Goal: Find contact information: Find contact information

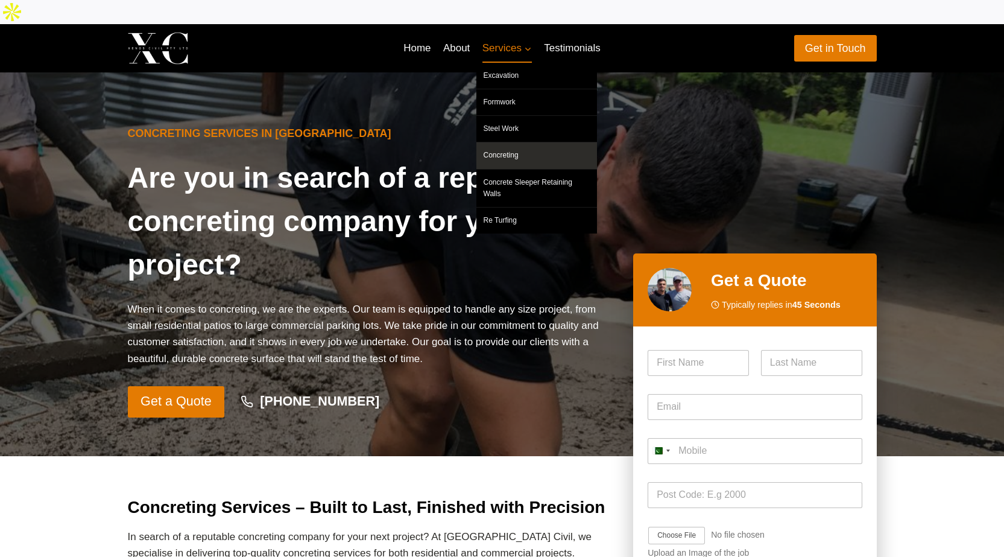
click at [498, 142] on link "Concreting" at bounding box center [536, 155] width 121 height 26
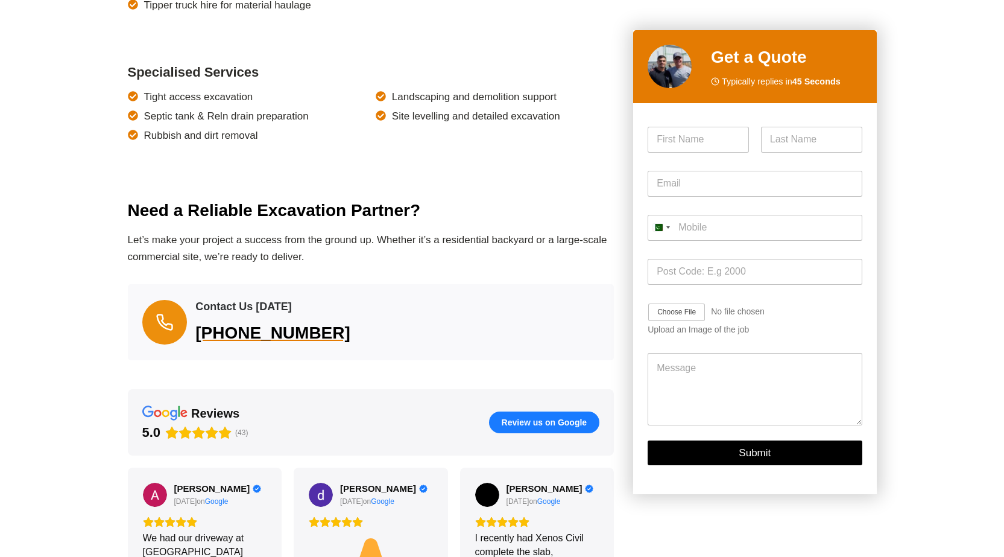
scroll to position [1387, 0]
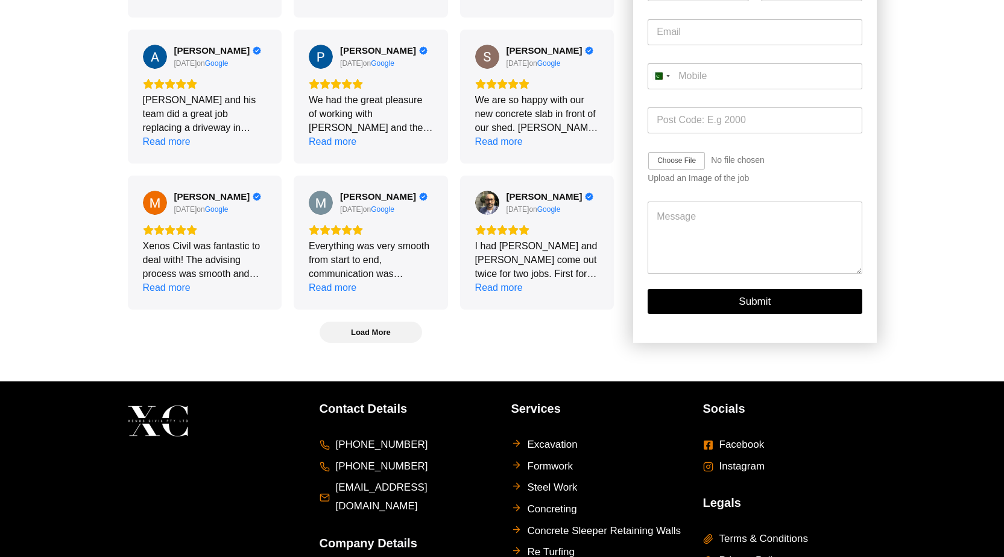
scroll to position [3207, 0]
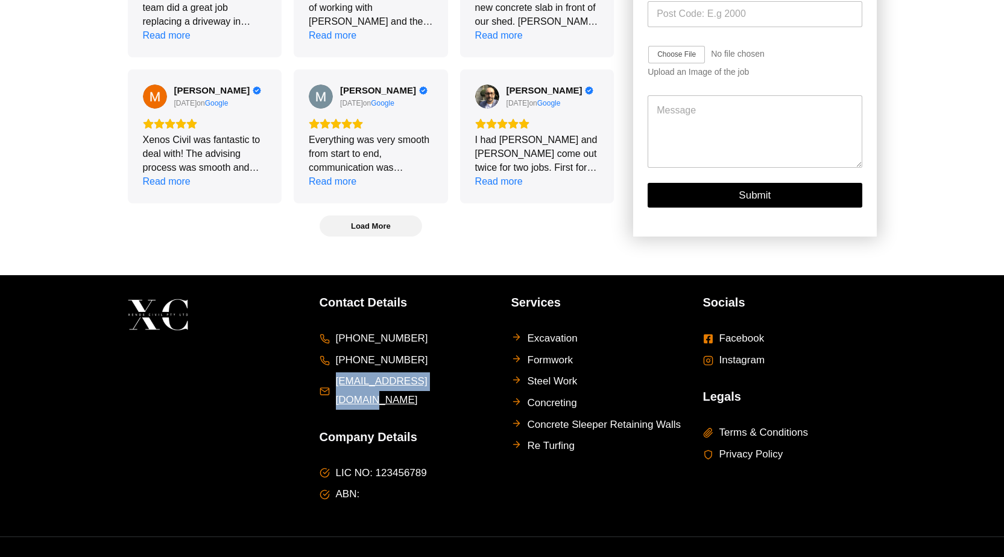
drag, startPoint x: 467, startPoint y: 367, endPoint x: 328, endPoint y: 379, distance: 140.4
click at [328, 379] on li "[EMAIL_ADDRESS][DOMAIN_NAME]" at bounding box center [407, 390] width 174 height 37
copy span "[EMAIL_ADDRESS][DOMAIN_NAME]"
drag, startPoint x: 414, startPoint y: 324, endPoint x: 319, endPoint y: 326, distance: 95.3
click at [320, 329] on li "[PHONE_NUMBER]" at bounding box center [407, 338] width 174 height 19
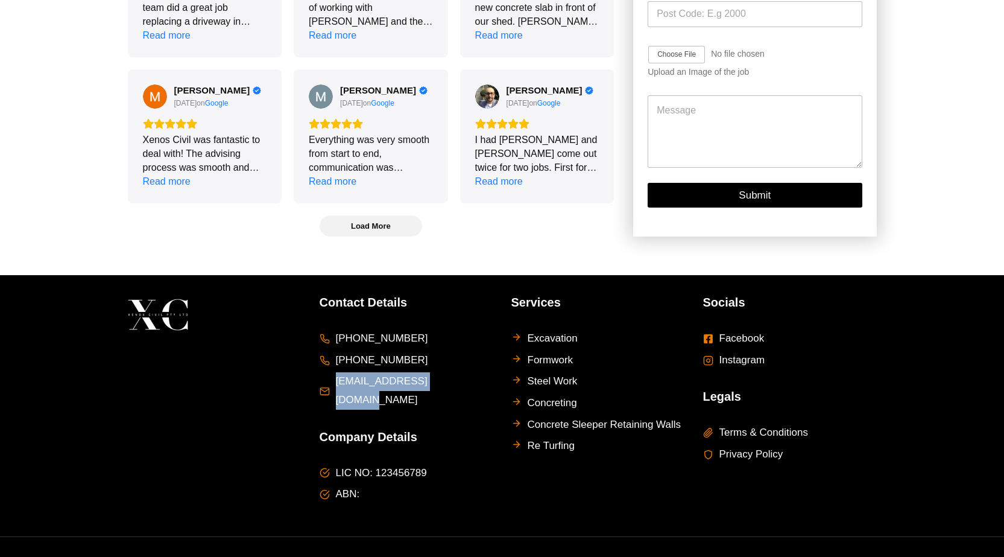
copy span "[PHONE_NUMBER]"
click at [743, 334] on span "Facebook" at bounding box center [742, 338] width 45 height 19
drag, startPoint x: 443, startPoint y: 372, endPoint x: 317, endPoint y: 372, distance: 126.1
click at [317, 372] on div "Contact Details +61 438 181 114 +61 431 009 181 info@xenoscivil.com.au Company …" at bounding box center [502, 405] width 749 height 261
copy span "[EMAIL_ADDRESS][DOMAIN_NAME]"
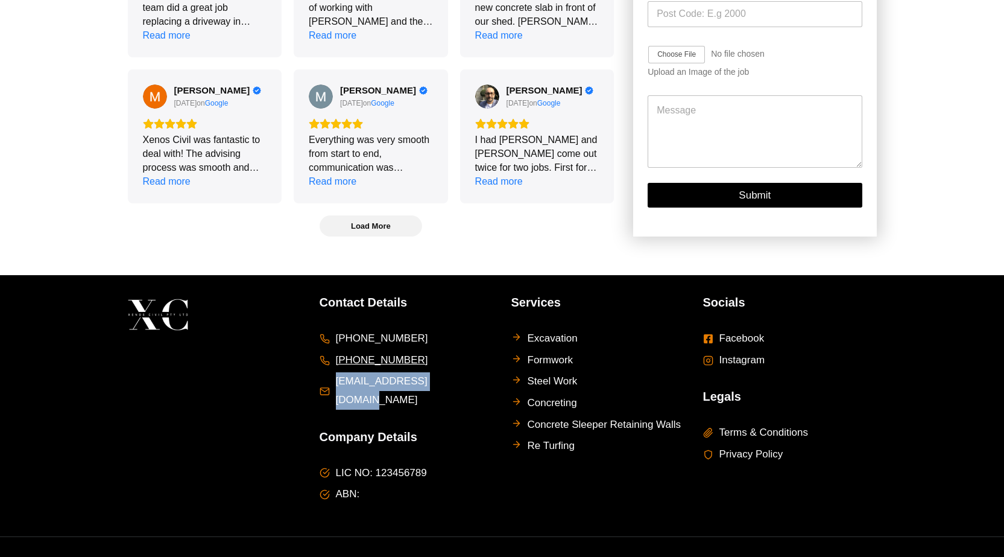
drag, startPoint x: 413, startPoint y: 348, endPoint x: 335, endPoint y: 353, distance: 78.0
click at [335, 353] on li "[PHONE_NUMBER]" at bounding box center [407, 360] width 174 height 19
copy span "[PHONE_NUMBER]"
